Goal: Answer question/provide support: Share knowledge or assist other users

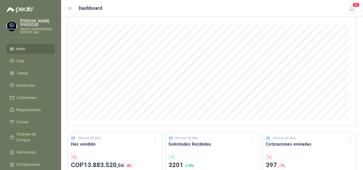
scroll to position [80, 0]
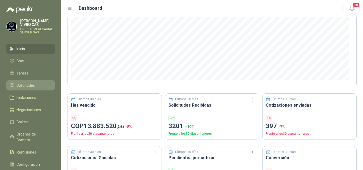
click at [34, 85] on span "Solicitudes" at bounding box center [25, 86] width 18 height 6
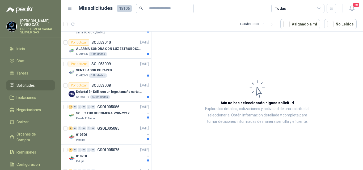
scroll to position [213, 0]
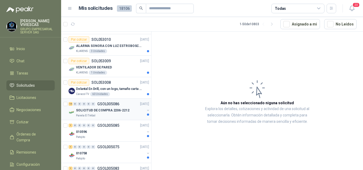
click at [117, 108] on p "SOLICITUD DE COMPRA 2206-2212" at bounding box center [102, 110] width 53 height 5
click at [118, 111] on p "SOLICITUD DE COMPRA 2206-2212" at bounding box center [102, 110] width 53 height 5
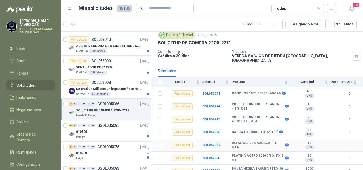
scroll to position [53, 0]
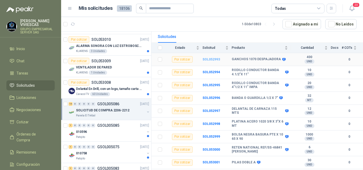
click at [208, 58] on b "SOL052993" at bounding box center [212, 60] width 18 height 4
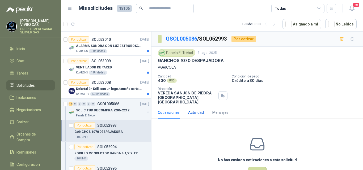
click at [197, 110] on div "Actividad" at bounding box center [196, 113] width 16 height 6
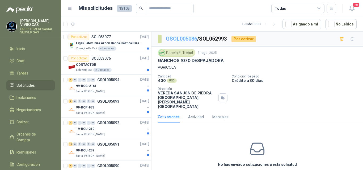
click at [186, 39] on link "GSOL005086" at bounding box center [181, 39] width 31 height 6
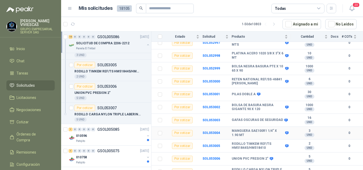
scroll to position [124, 0]
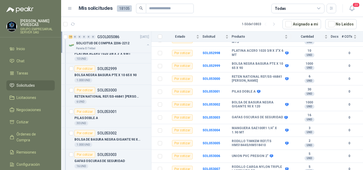
drag, startPoint x: 95, startPoint y: 51, endPoint x: 98, endPoint y: 49, distance: 3.2
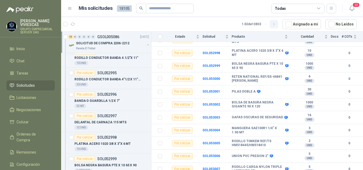
scroll to position [294, 0]
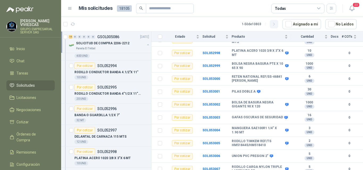
click at [275, 24] on icon "button" at bounding box center [274, 24] width 5 height 5
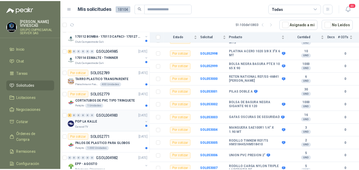
scroll to position [691, 0]
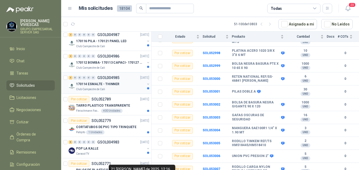
click at [99, 85] on p "170114 ESMALTE - THINNER" at bounding box center [97, 84] width 43 height 5
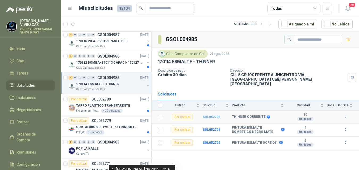
click at [211, 115] on b "SOL052790" at bounding box center [212, 117] width 18 height 4
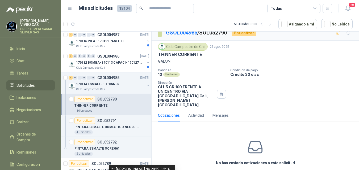
scroll to position [23, 0]
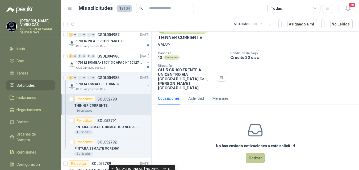
click at [260, 153] on button "Cotizar" at bounding box center [255, 158] width 19 height 10
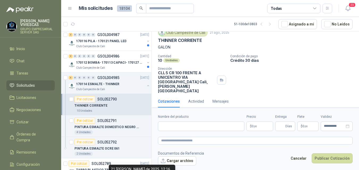
scroll to position [20, 0]
click at [181, 125] on input "Nombre del producto" at bounding box center [201, 127] width 86 height 10
type input "**********"
click at [261, 125] on p "$ 0 ,00" at bounding box center [259, 127] width 27 height 10
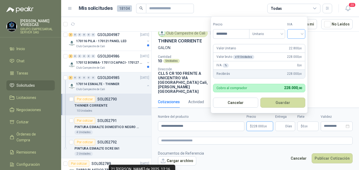
type input "********"
click at [295, 35] on input "search" at bounding box center [296, 34] width 12 height 8
click at [296, 45] on div "19%" at bounding box center [297, 45] width 10 height 6
click at [287, 103] on button "Guardar" at bounding box center [284, 103] width 46 height 10
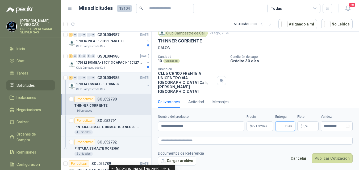
click at [283, 127] on input "Entrega" at bounding box center [281, 126] width 6 height 9
type input "*"
click at [308, 128] on p "$ 0 ,00" at bounding box center [307, 127] width 21 height 10
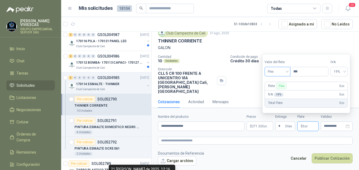
click at [270, 70] on span "Flex" at bounding box center [277, 72] width 19 height 8
click at [274, 100] on div "Fijo" at bounding box center [278, 100] width 19 height 6
click at [336, 156] on button "Publicar Cotización" at bounding box center [332, 159] width 41 height 10
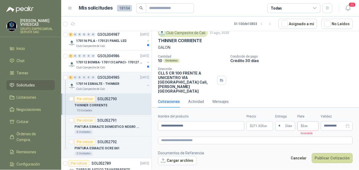
scroll to position [0, 0]
click at [111, 126] on p "PINTURA ESMALTE DOMESTICO NEGRO MATE" at bounding box center [107, 127] width 66 height 5
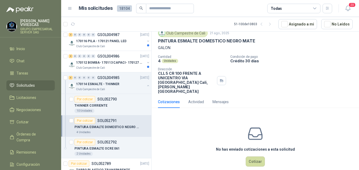
scroll to position [23, 0]
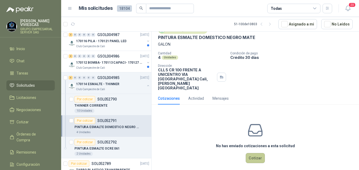
click at [254, 153] on button "Cotizar" at bounding box center [255, 158] width 19 height 10
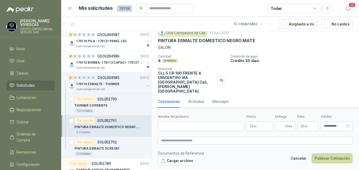
scroll to position [20, 0]
click at [188, 127] on input "Nombre del producto" at bounding box center [201, 127] width 86 height 10
type input "**********"
click at [258, 124] on p "$ 0 ,00" at bounding box center [259, 127] width 27 height 10
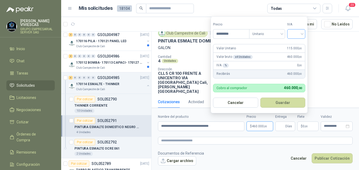
type input "*********"
click at [301, 34] on input "search" at bounding box center [296, 34] width 12 height 8
click at [297, 44] on div "19%" at bounding box center [297, 45] width 10 height 6
click at [281, 100] on button "Guardar" at bounding box center [284, 103] width 46 height 10
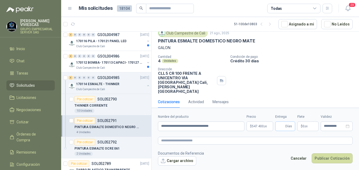
click at [276, 125] on span "Días" at bounding box center [285, 127] width 20 height 10
click at [279, 123] on input "Entrega" at bounding box center [281, 126] width 6 height 9
type input "*"
click at [302, 126] on span "$" at bounding box center [302, 126] width 2 height 3
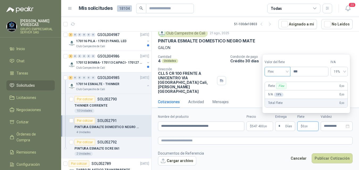
click at [279, 74] on span "Flex" at bounding box center [277, 72] width 19 height 8
click at [277, 91] on div "Incluido" at bounding box center [278, 92] width 19 height 6
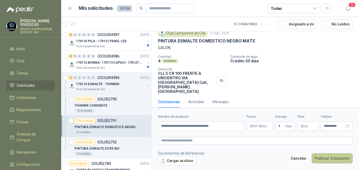
click at [328, 155] on button "Publicar Cotización" at bounding box center [332, 159] width 41 height 10
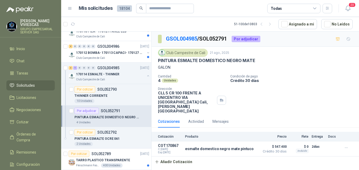
scroll to position [718, 0]
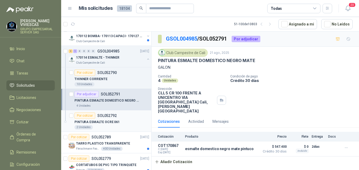
click at [102, 121] on p "PINTURA ESMALTE OCRE 061" at bounding box center [96, 122] width 45 height 5
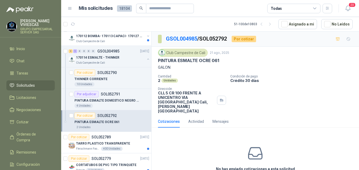
scroll to position [23, 0]
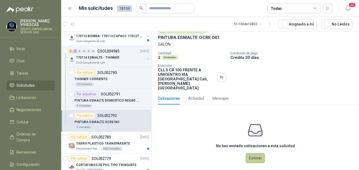
click at [257, 153] on button "Cotizar" at bounding box center [255, 158] width 19 height 10
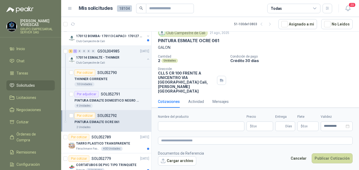
scroll to position [20, 0]
drag, startPoint x: 198, startPoint y: 130, endPoint x: 201, endPoint y: 127, distance: 4.5
click at [200, 129] on input "Nombre del producto" at bounding box center [201, 127] width 86 height 10
type input "**********"
click at [259, 124] on p "$ 0 ,00" at bounding box center [259, 127] width 27 height 10
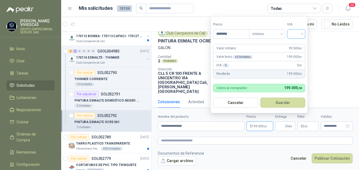
type input "********"
click at [293, 32] on input "search" at bounding box center [296, 34] width 12 height 8
click at [294, 43] on div "19%" at bounding box center [297, 45] width 10 height 6
click at [284, 102] on button "Guardar" at bounding box center [284, 103] width 46 height 10
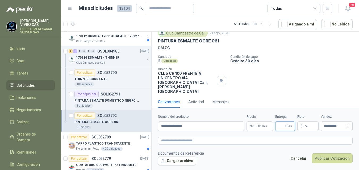
click at [281, 126] on input "Entrega" at bounding box center [281, 126] width 6 height 9
type input "*"
click at [306, 124] on p "$ 0 ,00" at bounding box center [307, 127] width 21 height 10
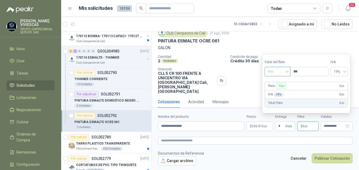
click at [272, 70] on span "Flex" at bounding box center [277, 72] width 19 height 8
click at [278, 89] on div "Incluido" at bounding box center [278, 92] width 19 height 6
click at [304, 125] on span "0 ,00" at bounding box center [305, 126] width 5 height 3
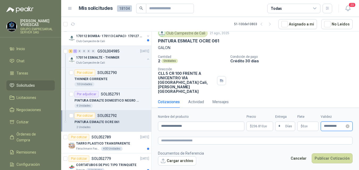
click at [332, 126] on input "**********" at bounding box center [334, 126] width 21 height 3
click at [342, 158] on button "Publicar Cotización" at bounding box center [332, 159] width 41 height 10
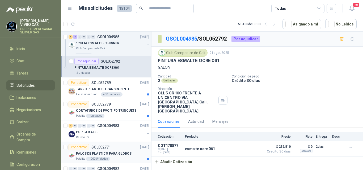
scroll to position [771, 0]
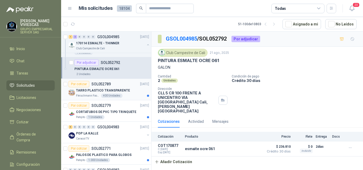
click at [90, 90] on p "TARRO PLASTICO TRANSPARENTE" at bounding box center [103, 90] width 54 height 5
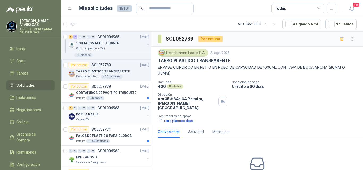
scroll to position [798, 0]
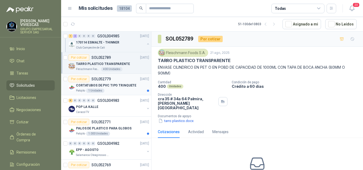
click at [108, 84] on p "CORTATUBOS DE PVC TIPO TRINQUETE" at bounding box center [106, 85] width 60 height 5
